Goal: Transaction & Acquisition: Purchase product/service

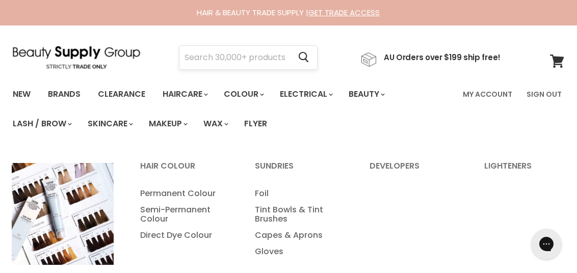
click at [269, 65] on input "Search" at bounding box center [234, 57] width 111 height 23
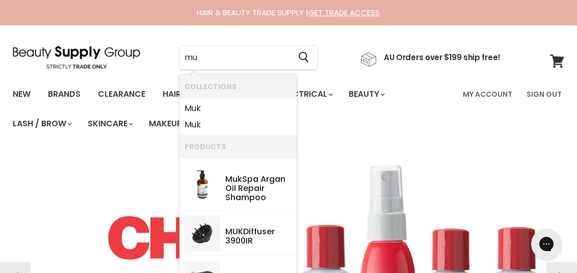
type input "m"
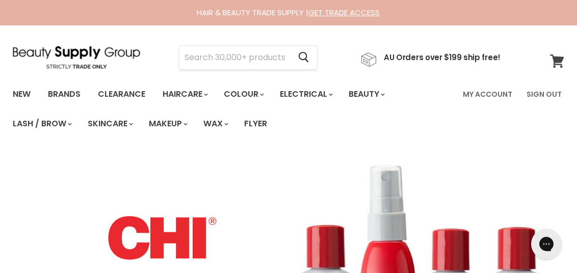
click at [553, 62] on icon at bounding box center [557, 61] width 14 height 13
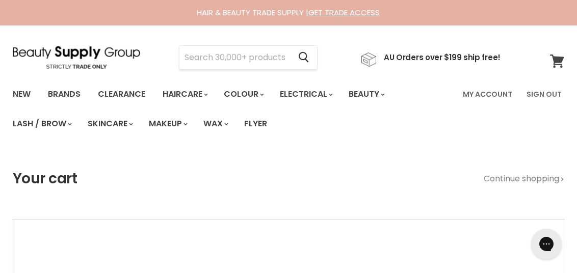
click at [563, 59] on span at bounding box center [563, 54] width 11 height 11
click at [275, 61] on input "Search" at bounding box center [234, 57] width 111 height 23
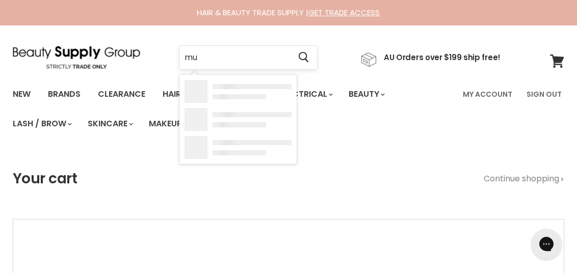
type input "muk"
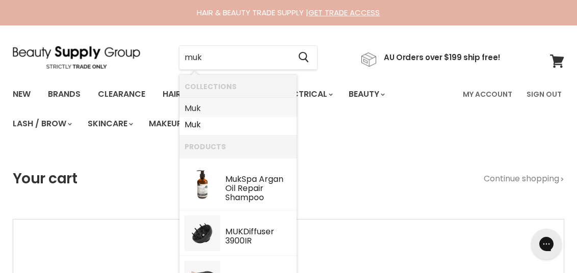
click at [220, 111] on link "Muk" at bounding box center [238, 108] width 107 height 16
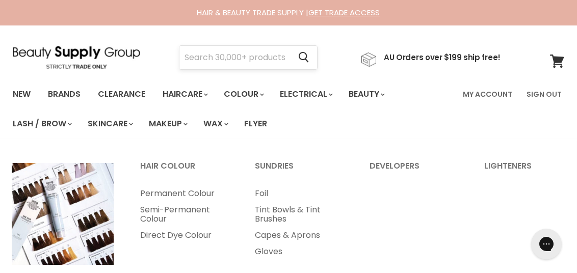
click at [250, 61] on input "Search" at bounding box center [234, 57] width 111 height 23
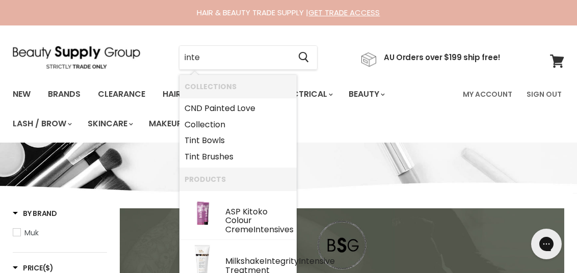
type input "inte"
